Goal: Navigation & Orientation: Find specific page/section

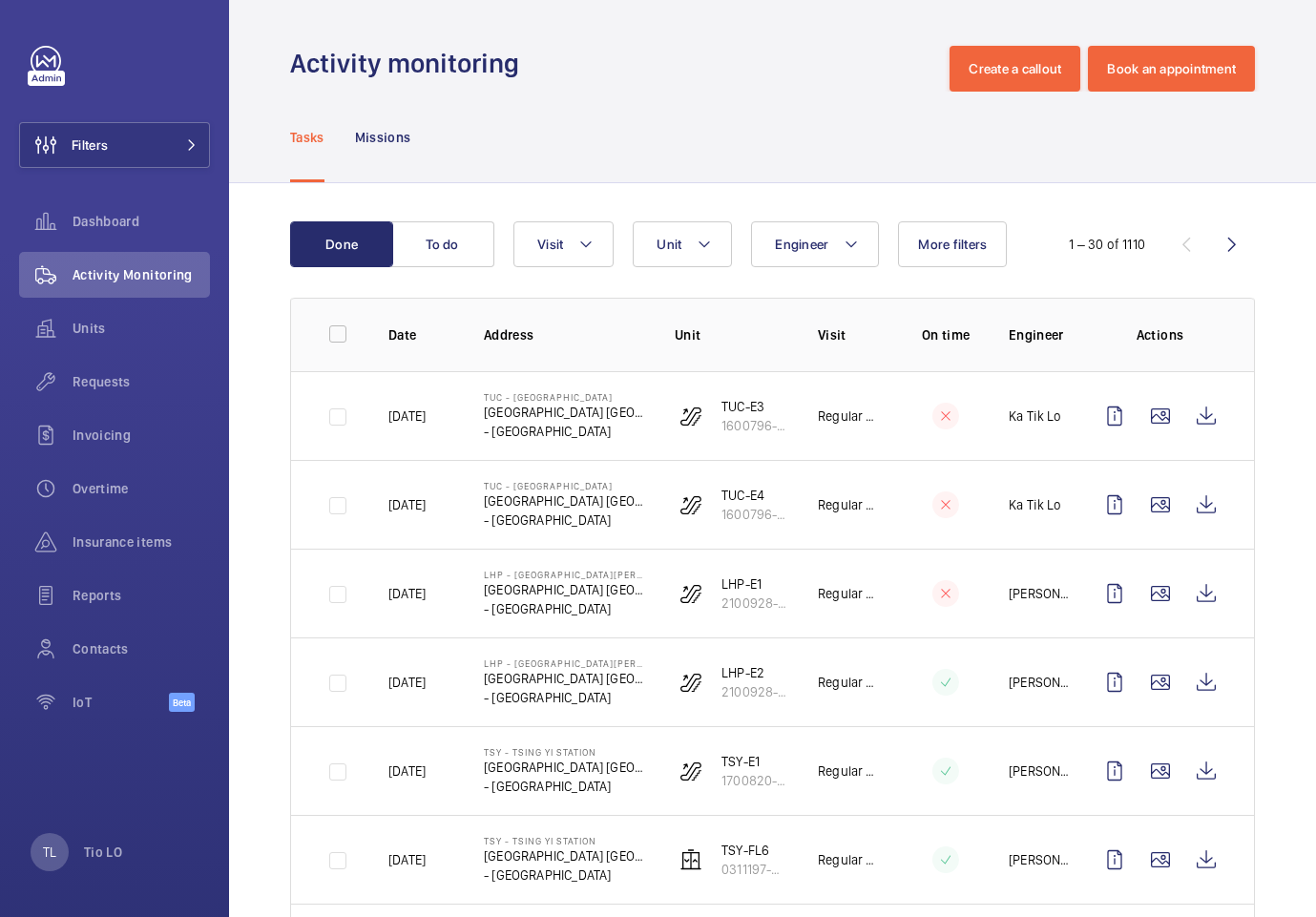
click at [1119, 159] on div "Tasks Missions" at bounding box center [772, 138] width 965 height 91
click at [584, 123] on div "Tasks Missions" at bounding box center [772, 138] width 965 height 91
